Goal: Book appointment/travel/reservation

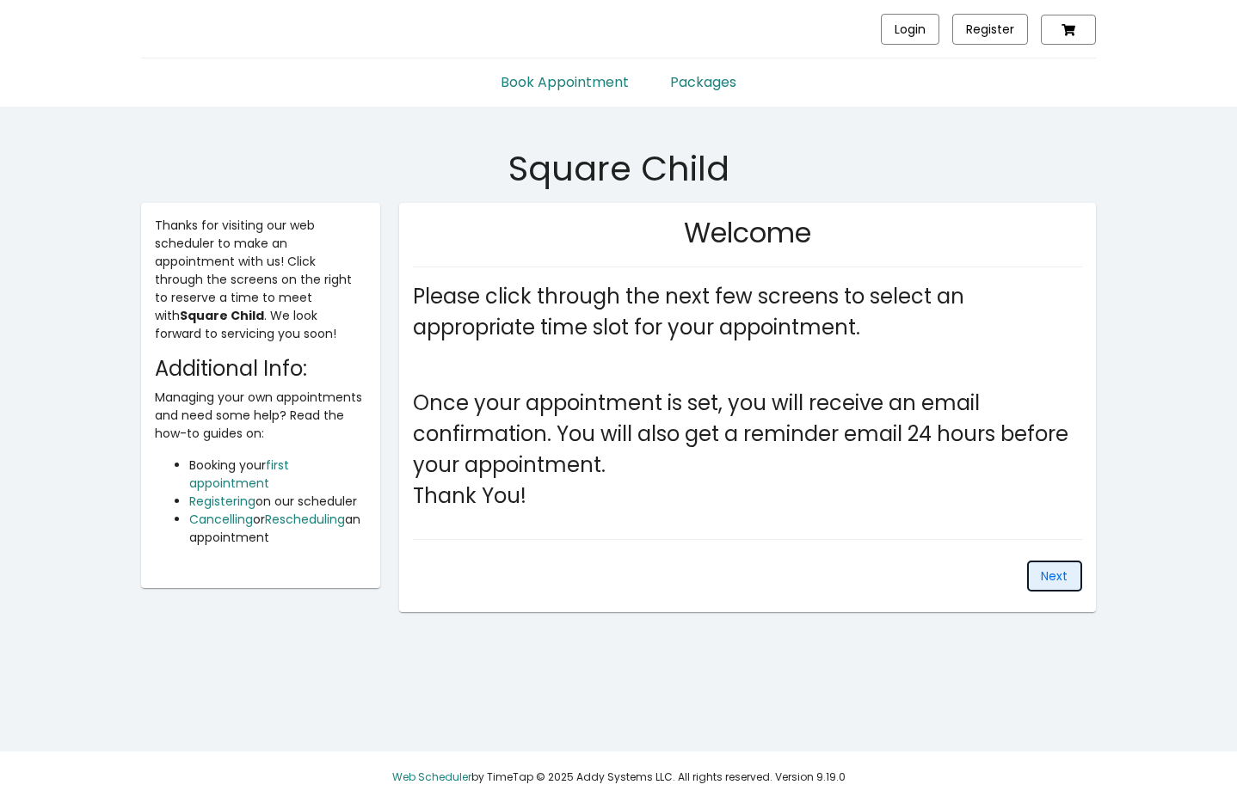
click at [1039, 580] on button "Next" at bounding box center [1054, 576] width 55 height 31
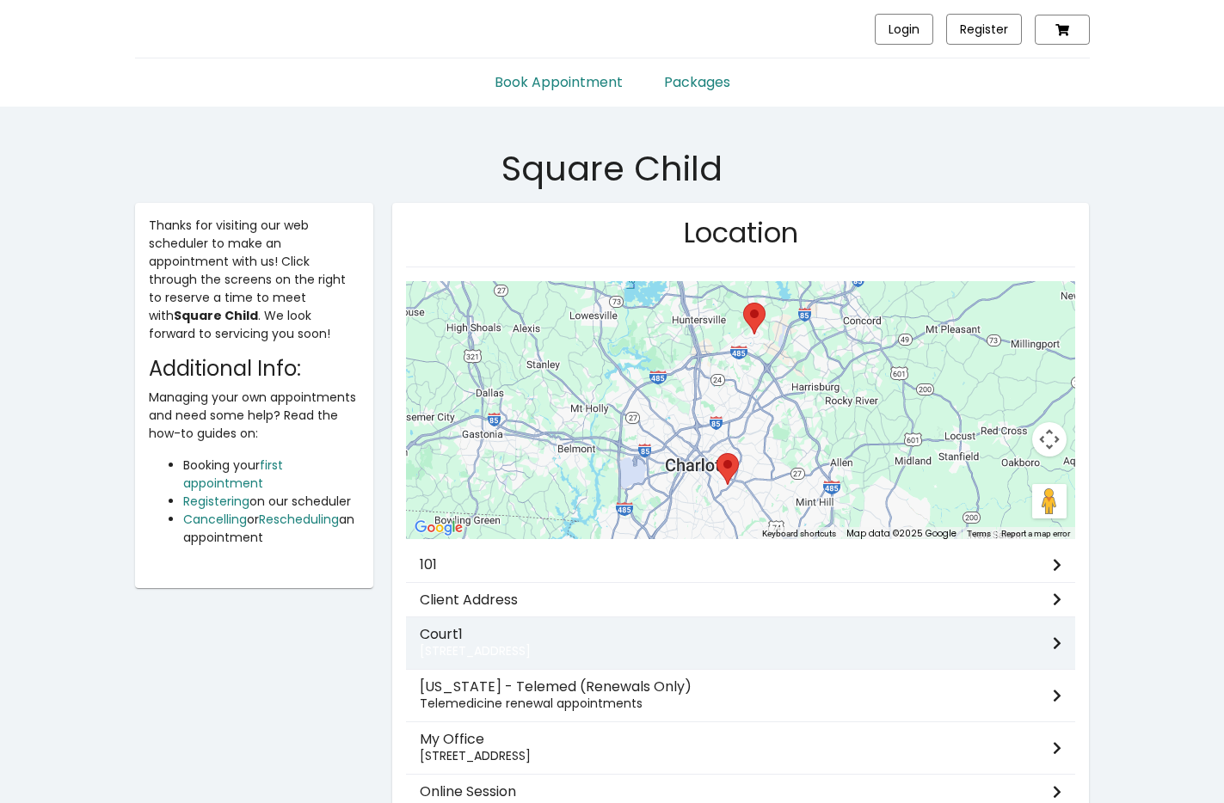
click at [969, 640] on h3 "Court1" at bounding box center [736, 634] width 633 height 16
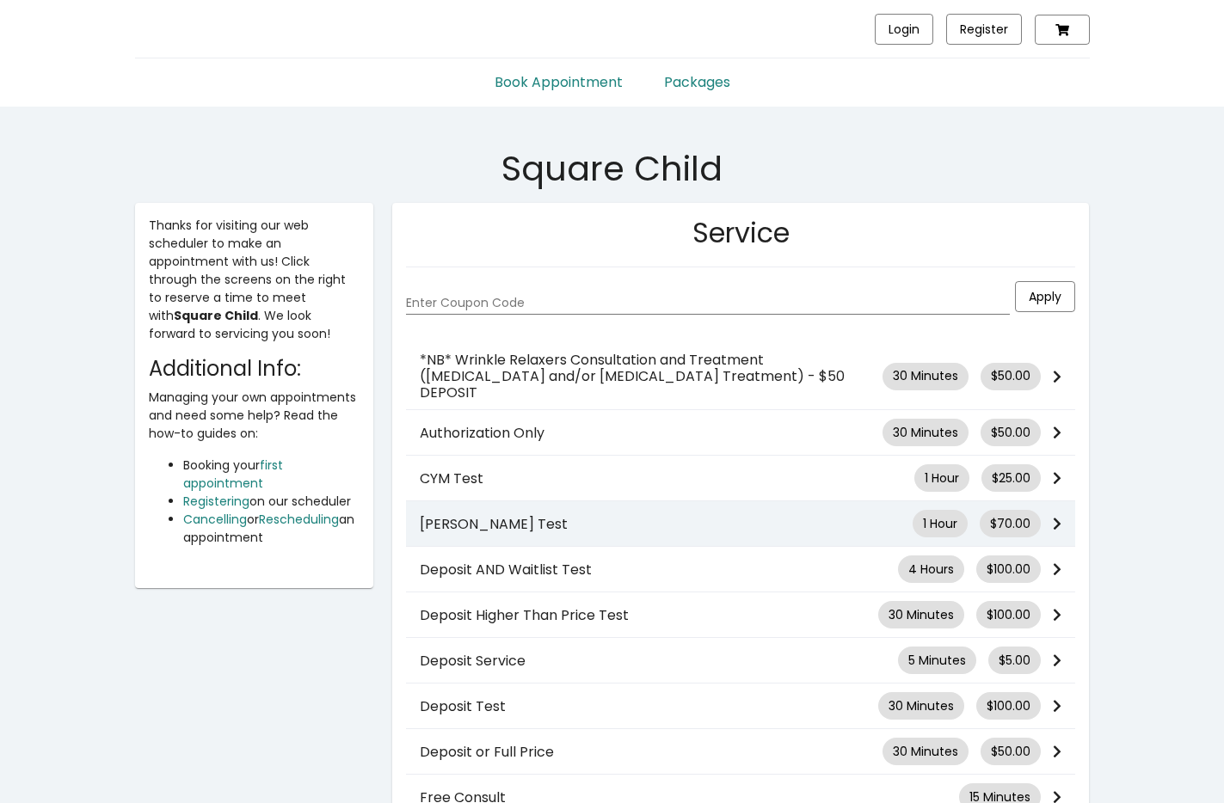
click at [765, 516] on h3 "[PERSON_NAME] Test" at bounding box center [666, 524] width 493 height 16
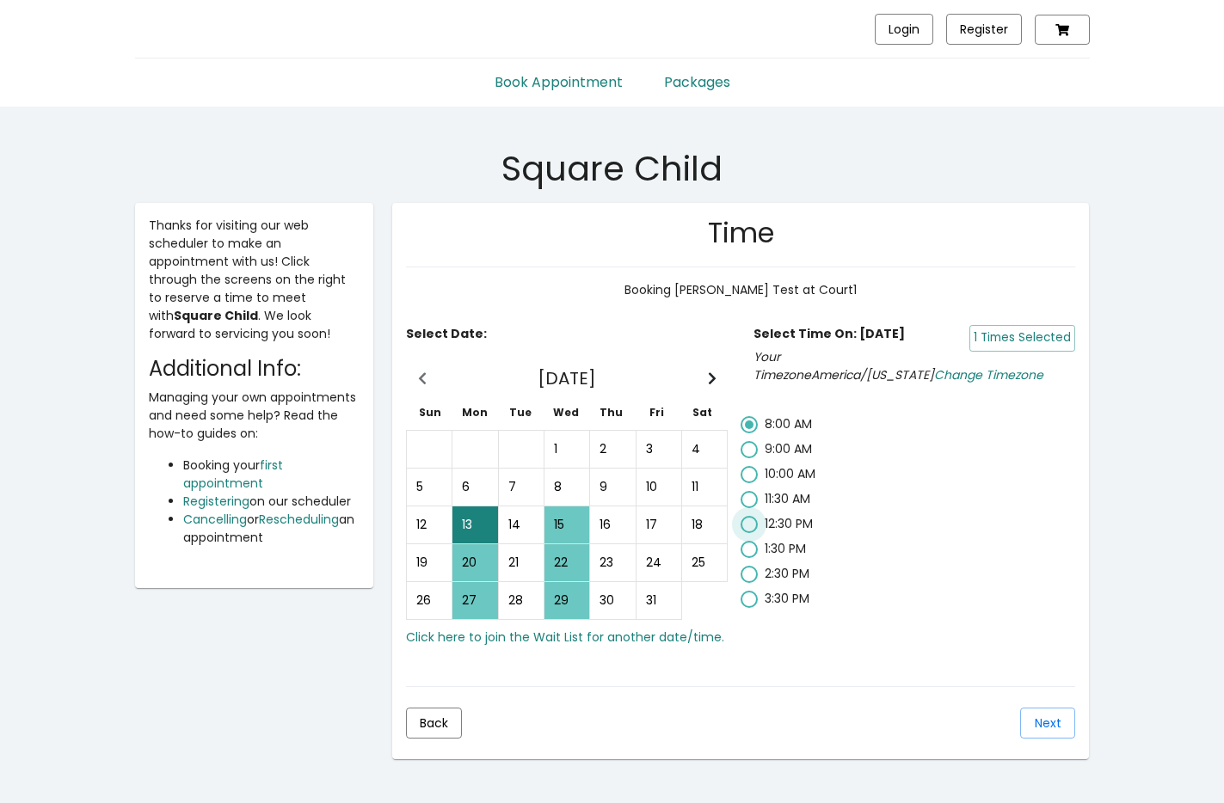
click at [800, 526] on span "12:30 PM" at bounding box center [789, 523] width 48 height 17
click at [749, 533] on input "12:30 PM" at bounding box center [748, 533] width 1 height 1
radio input "false"
radio input "true"
click at [1044, 721] on span "Next" at bounding box center [1048, 723] width 27 height 17
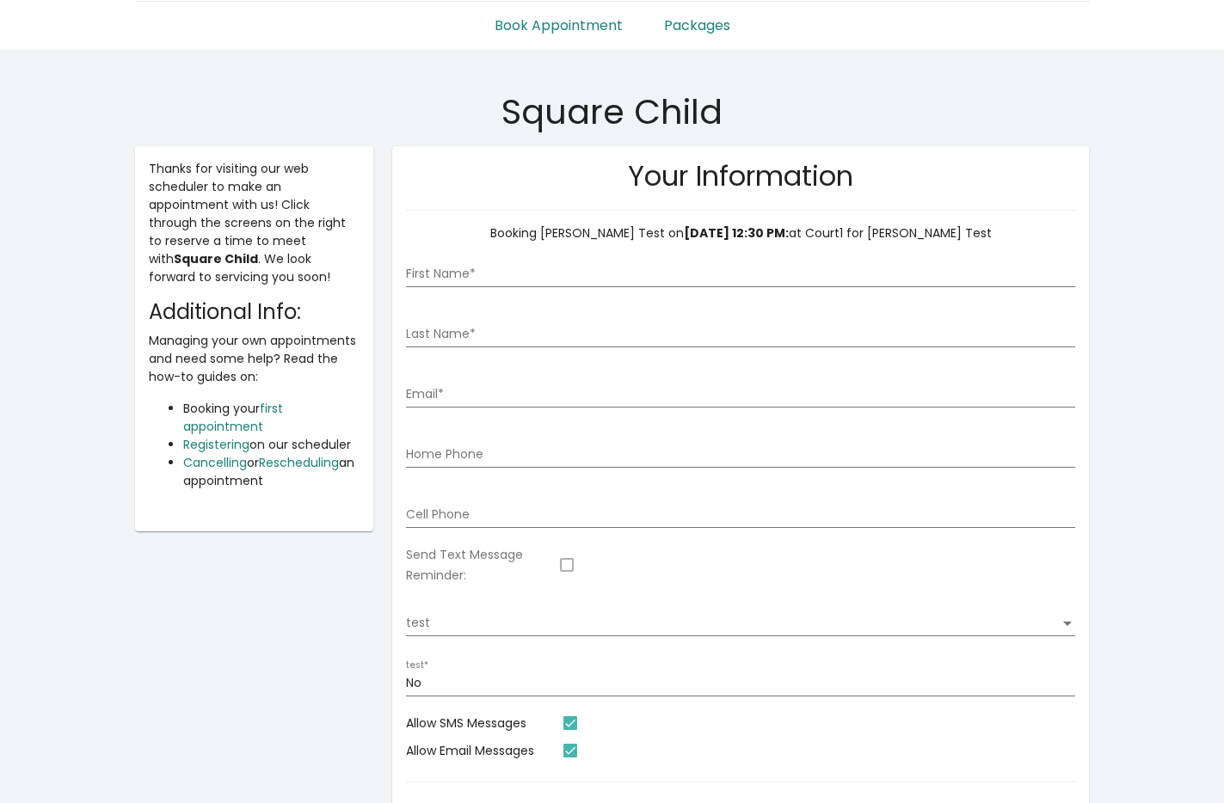
scroll to position [59, 0]
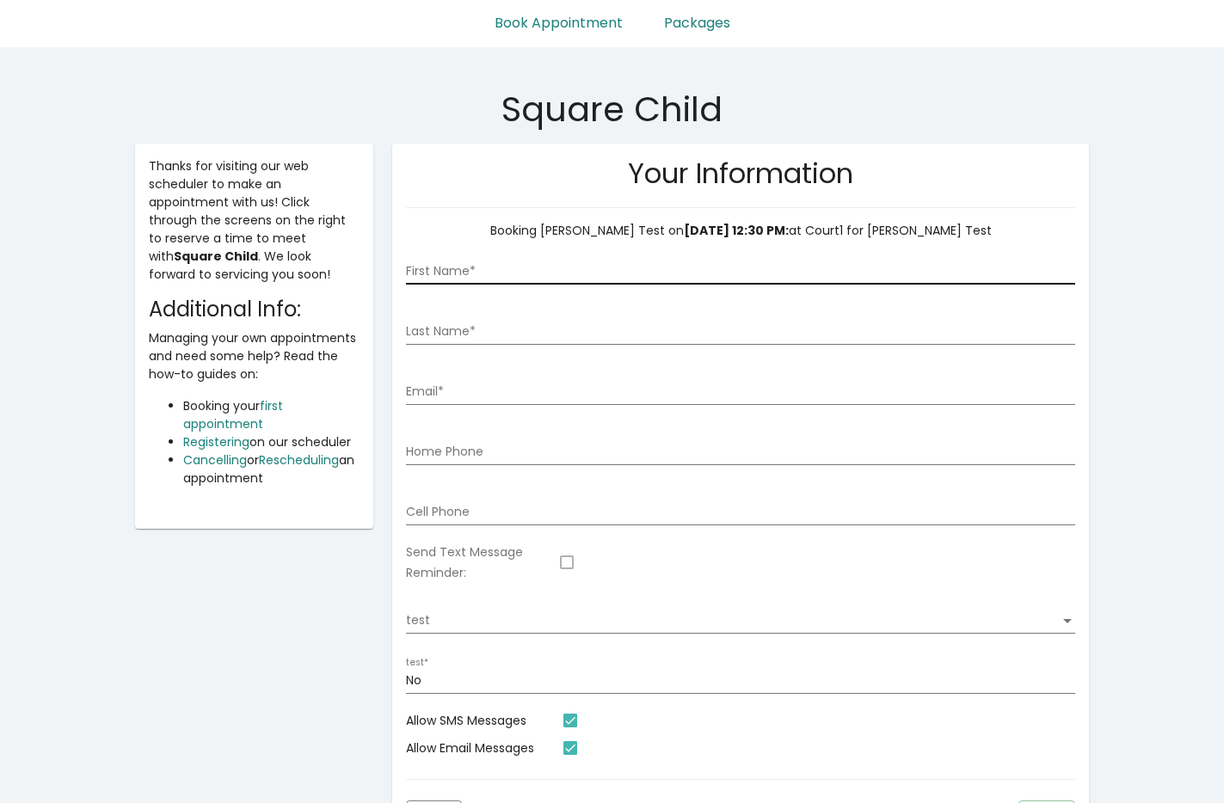
click at [975, 282] on div "First Name *" at bounding box center [740, 266] width 669 height 35
type input "[PERSON_NAME]"
type input "[PERSON_NAME][EMAIL_ADDRESS][DOMAIN_NAME]"
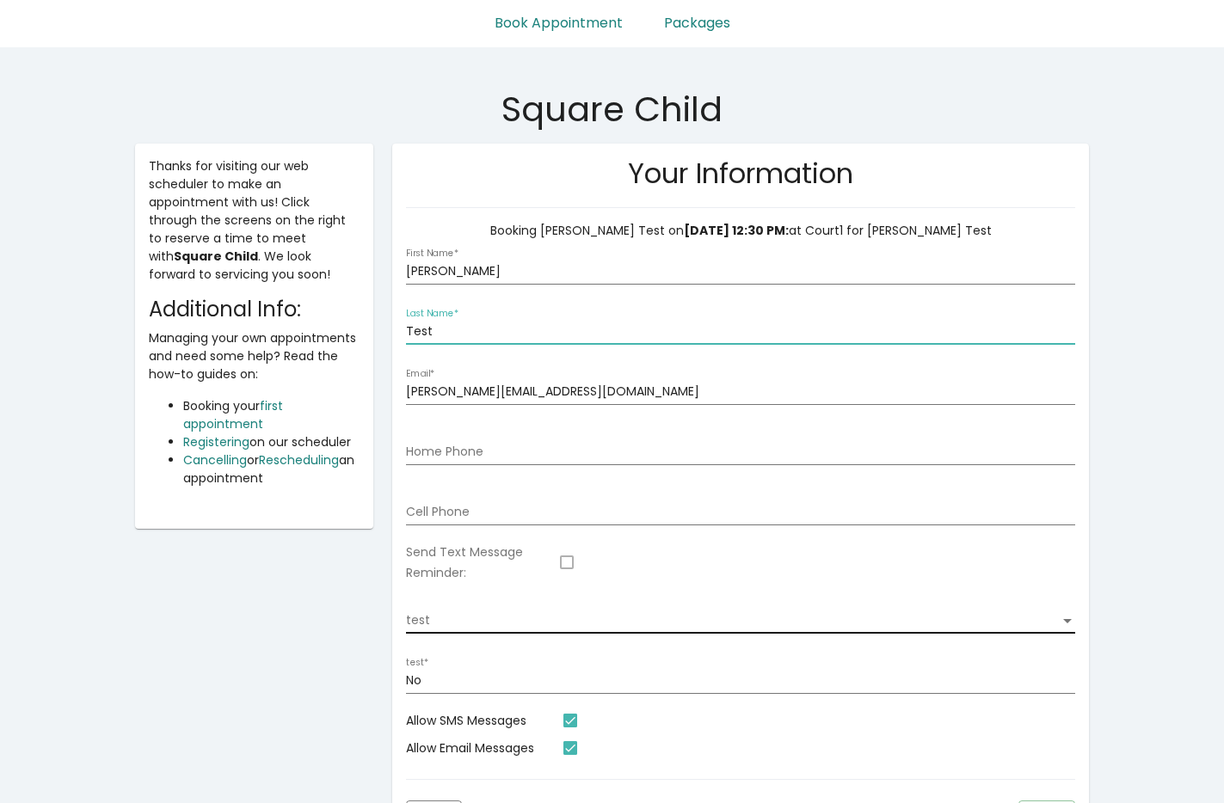
type input "Test"
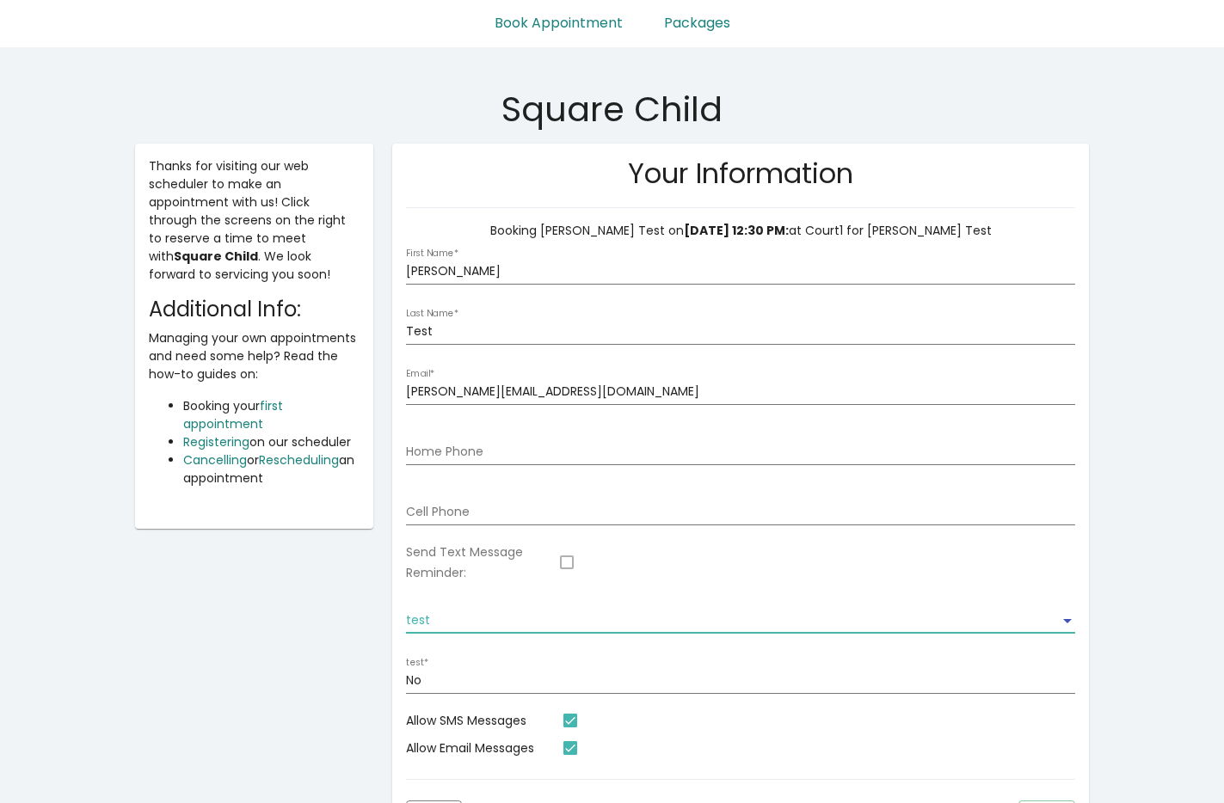
click at [997, 618] on span "test" at bounding box center [733, 621] width 654 height 14
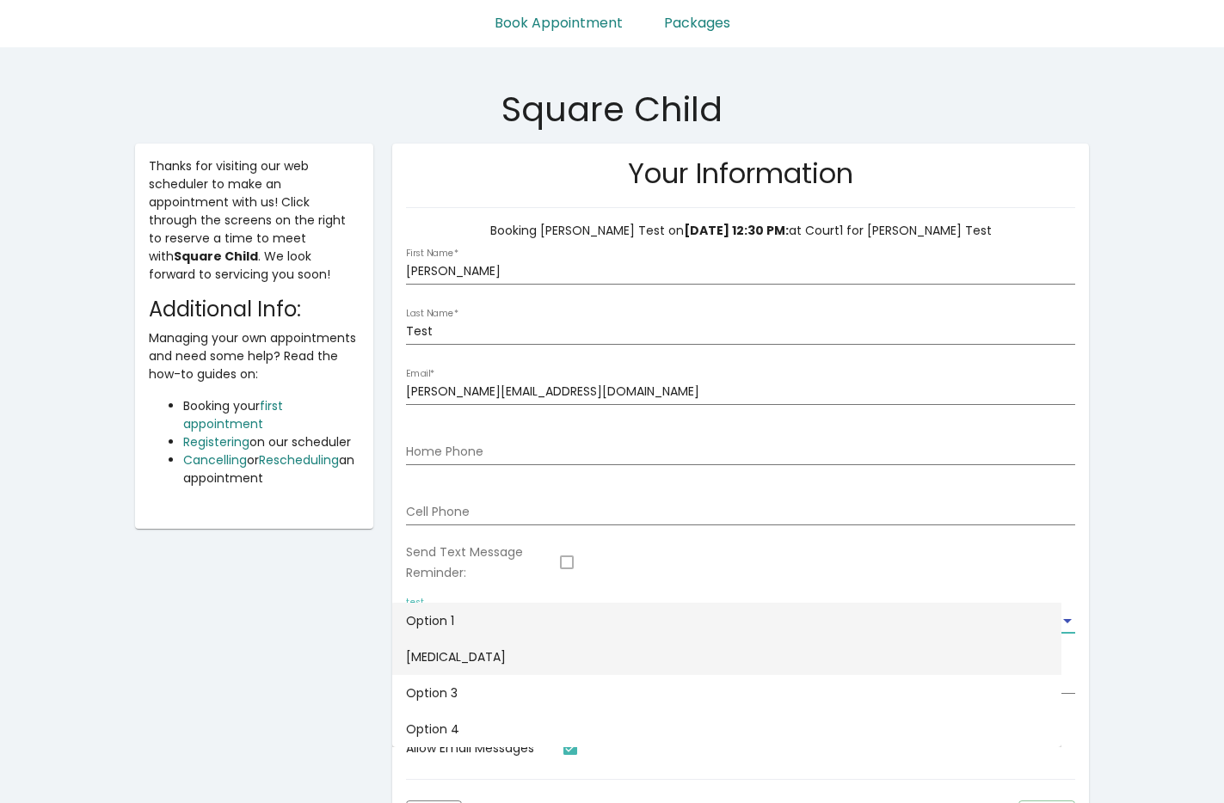
click at [1024, 669] on span "[MEDICAL_DATA]" at bounding box center [727, 657] width 642 height 36
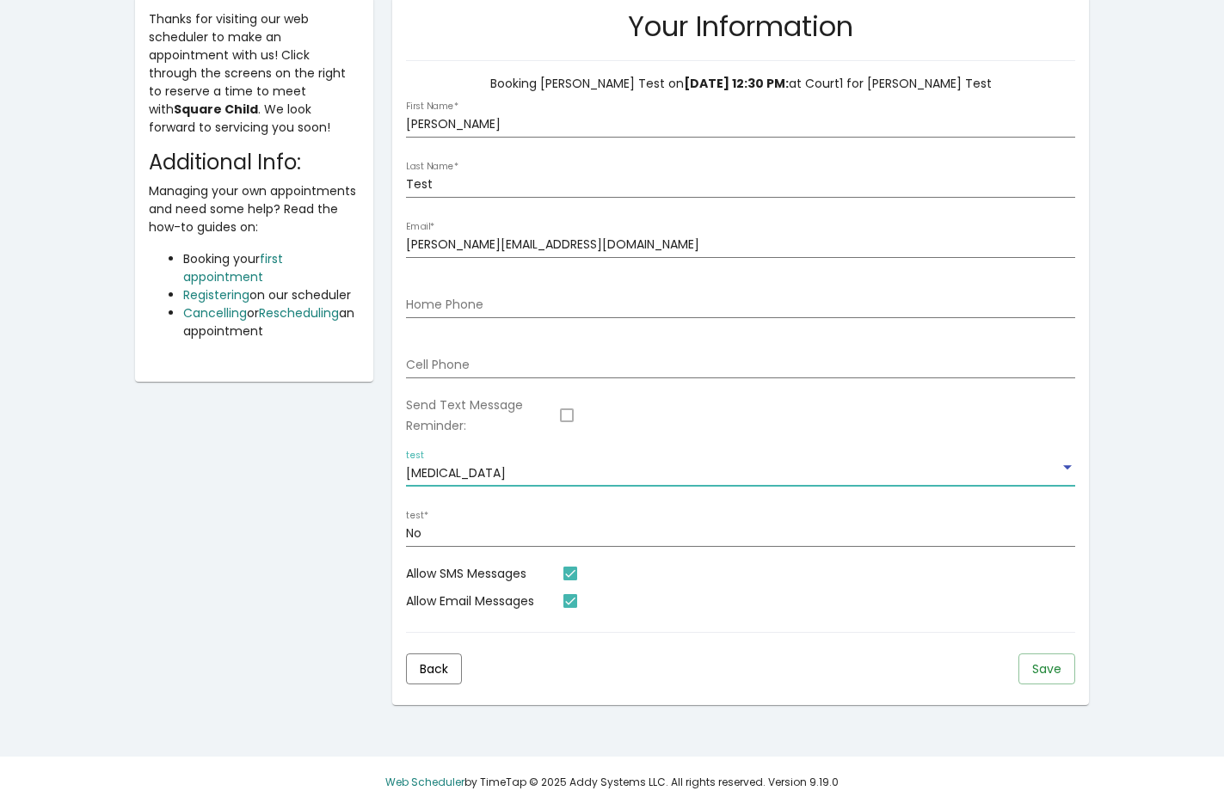
scroll to position [212, 0]
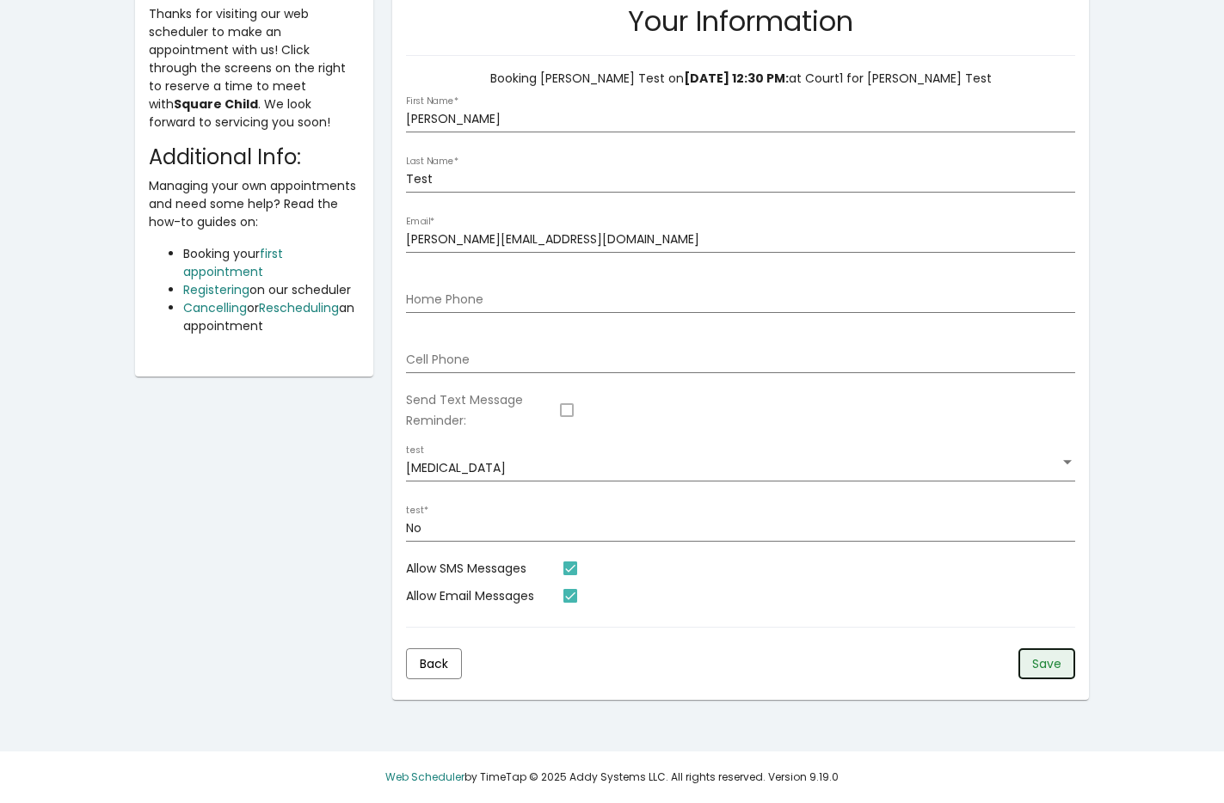
click at [1053, 656] on span "Save" at bounding box center [1046, 663] width 29 height 17
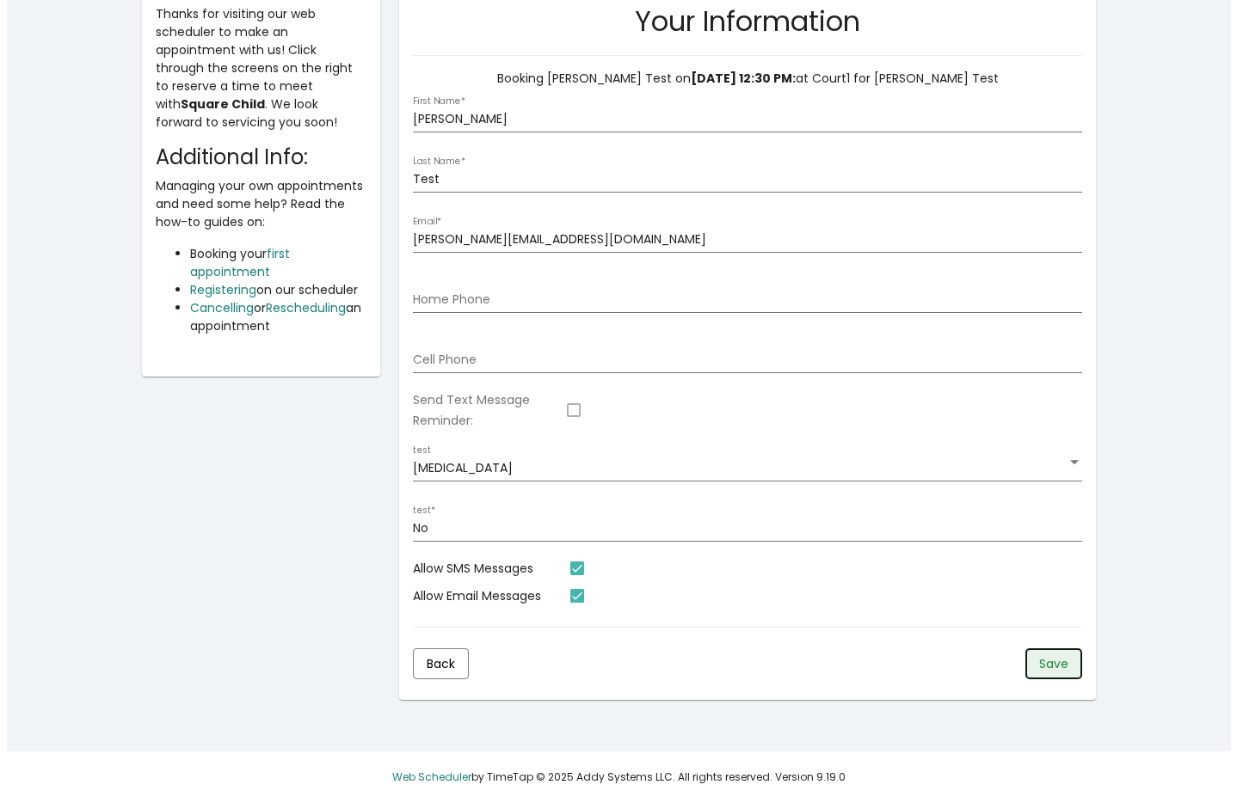
scroll to position [0, 0]
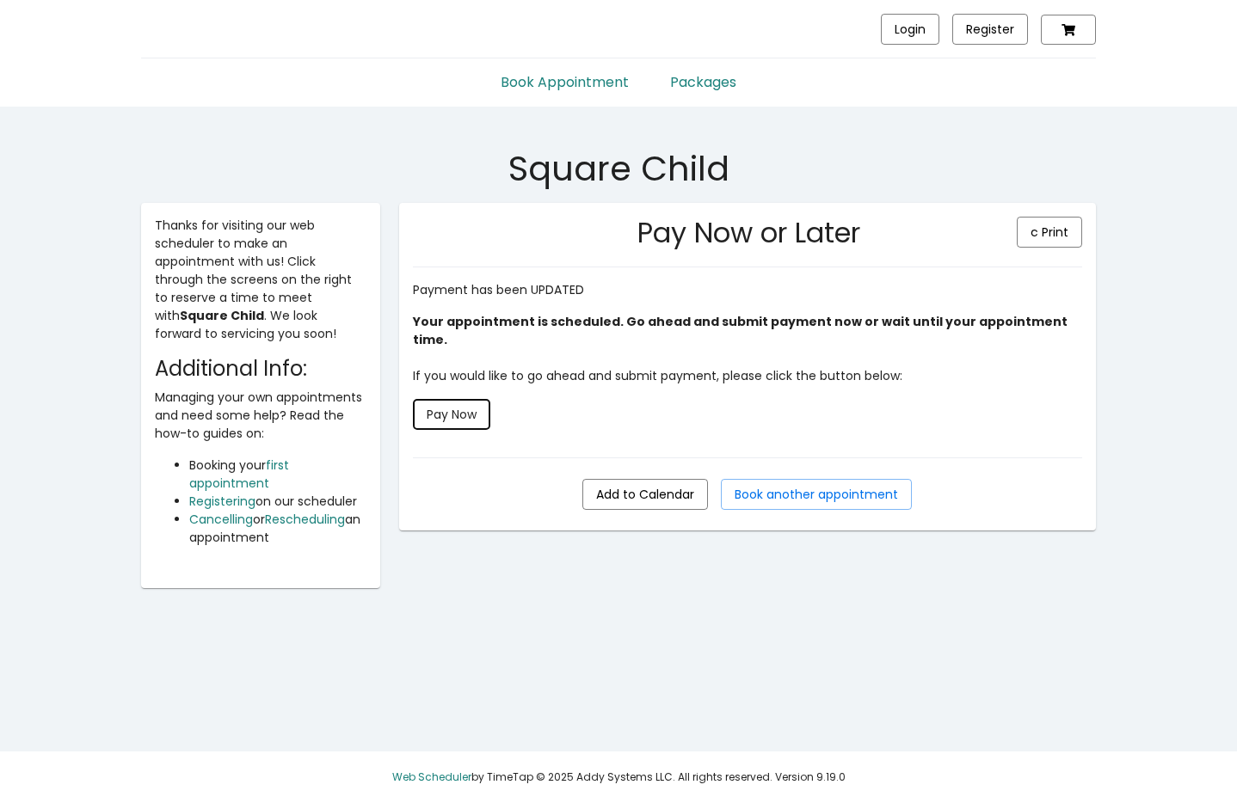
click at [485, 409] on button "Pay Now" at bounding box center [451, 414] width 77 height 31
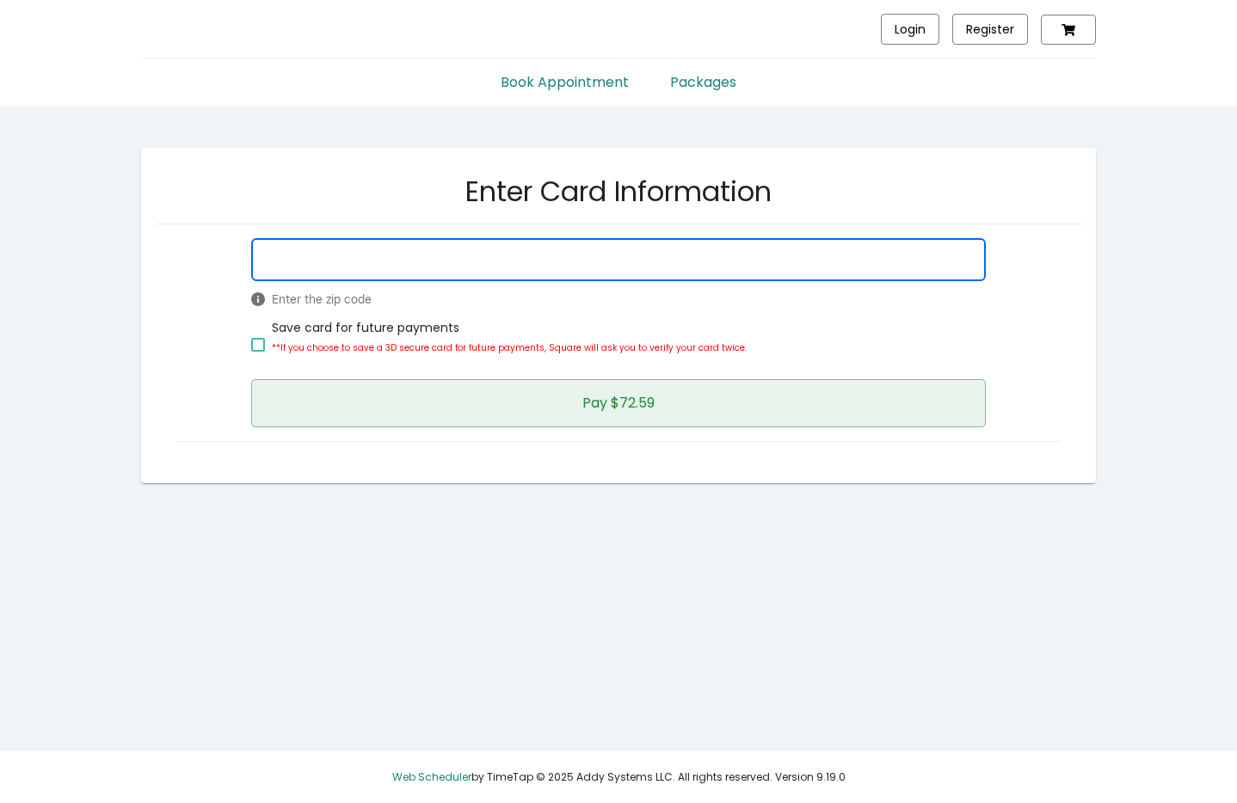
click at [461, 386] on button "Pay $72.59" at bounding box center [618, 403] width 734 height 48
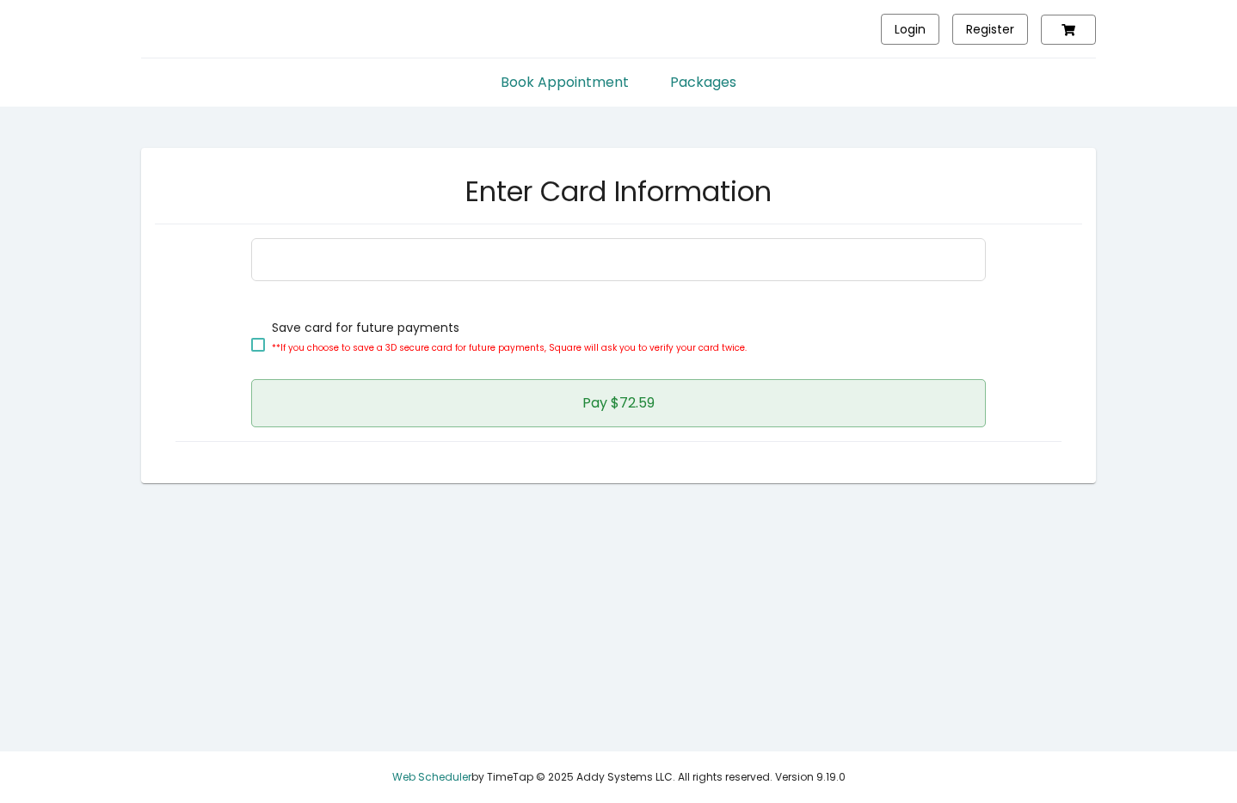
click at [368, 382] on button "Pay $72.59" at bounding box center [618, 403] width 734 height 48
